Goal: Task Accomplishment & Management: Manage account settings

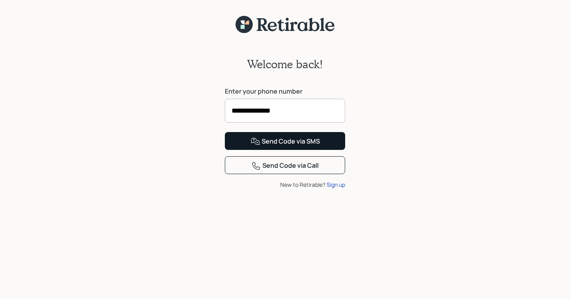
type input "**********"
click at [315, 146] on div "Send Code via SMS" at bounding box center [285, 142] width 69 height 10
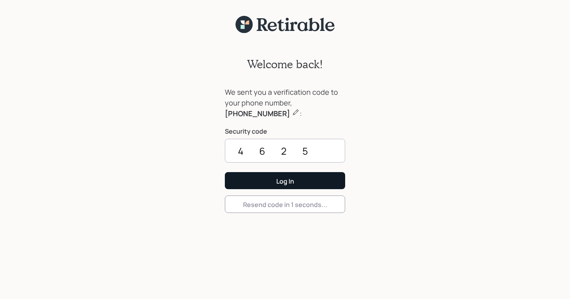
type input "4625"
click at [253, 183] on button "Log In" at bounding box center [285, 180] width 120 height 17
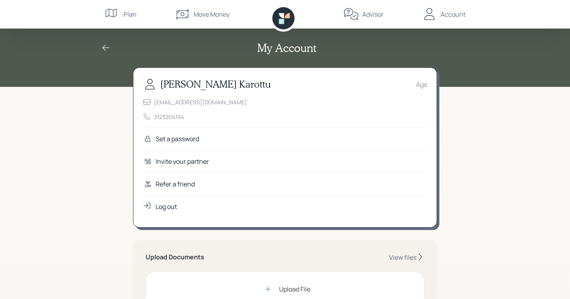
click at [173, 141] on div "Set a password" at bounding box center [178, 139] width 44 height 10
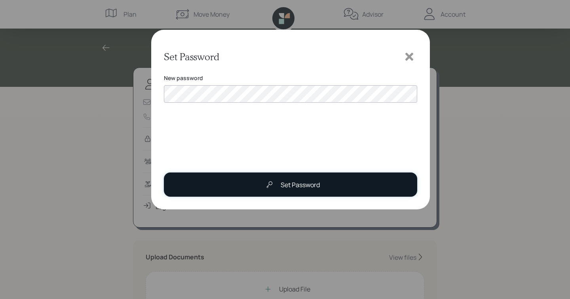
click at [276, 189] on div at bounding box center [270, 185] width 16 height 16
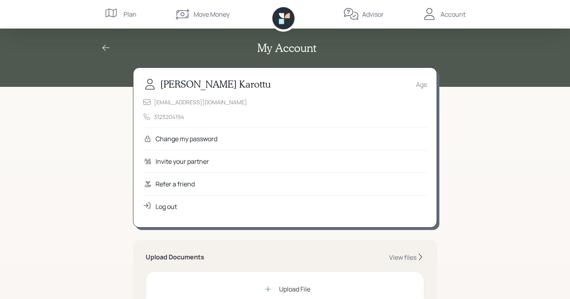
click at [439, 13] on div "Account" at bounding box center [444, 14] width 44 height 29
click at [176, 104] on div "[EMAIL_ADDRESS][DOMAIN_NAME]" at bounding box center [200, 102] width 93 height 8
click at [168, 119] on div "3123204194" at bounding box center [169, 116] width 30 height 8
click at [421, 84] on div "Age" at bounding box center [421, 85] width 11 height 10
click at [419, 86] on div "Age" at bounding box center [421, 85] width 11 height 10
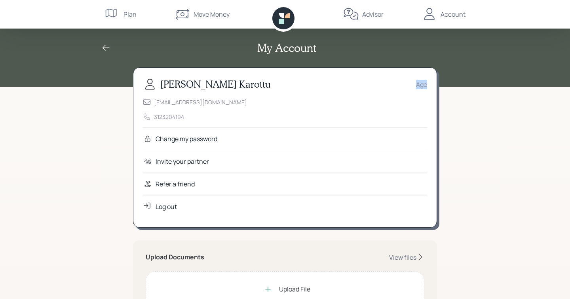
click at [419, 86] on div "Age" at bounding box center [421, 85] width 11 height 10
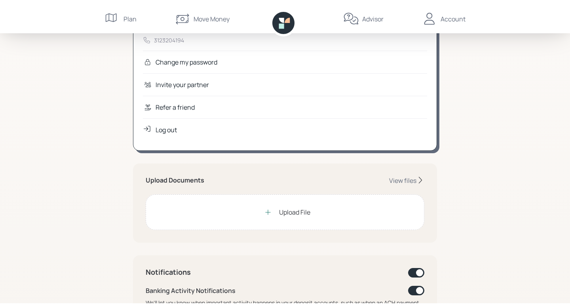
scroll to position [186, 0]
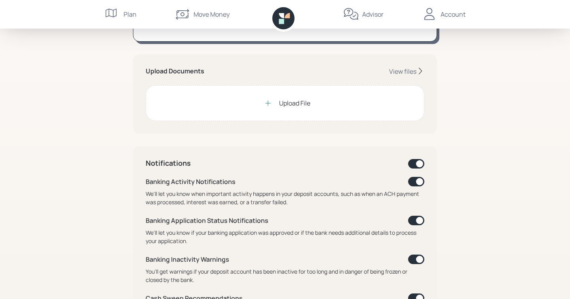
click at [288, 102] on div "Upload File" at bounding box center [294, 103] width 31 height 10
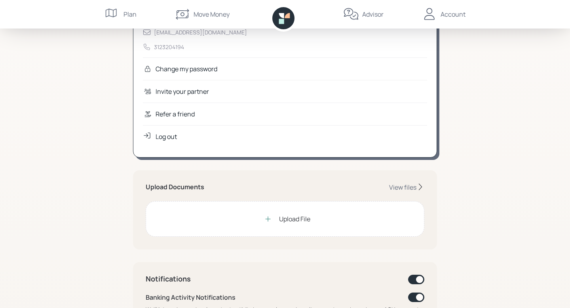
scroll to position [79, 0]
